Goal: Task Accomplishment & Management: Use online tool/utility

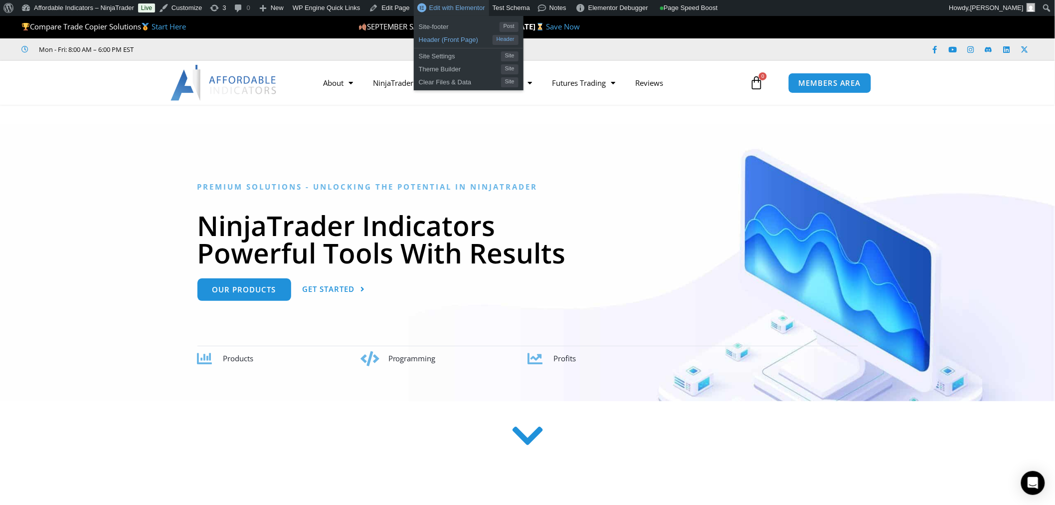
click at [436, 40] on span "Header (Front Page)" at bounding box center [456, 38] width 74 height 13
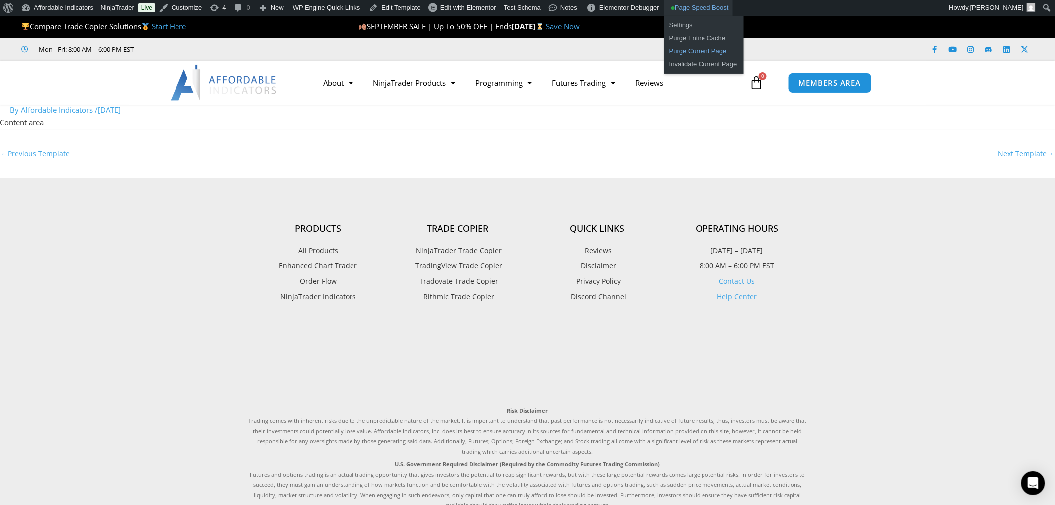
click at [699, 51] on link "Purge Current Page" at bounding box center [704, 51] width 80 height 13
